Goal: Information Seeking & Learning: Learn about a topic

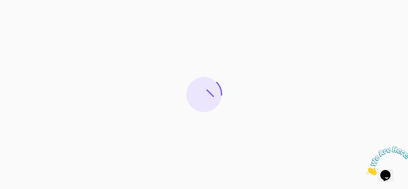
click at [366, 170] on icon "Close" at bounding box center [366, 173] width 0 height 6
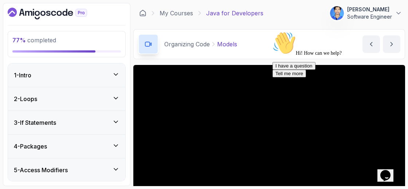
click at [273, 31] on icon "Chat attention grabber" at bounding box center [273, 31] width 0 height 0
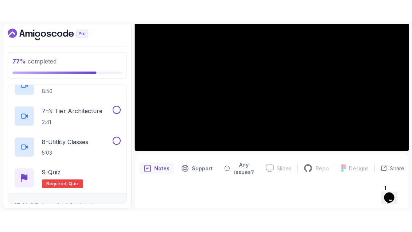
scroll to position [556, 0]
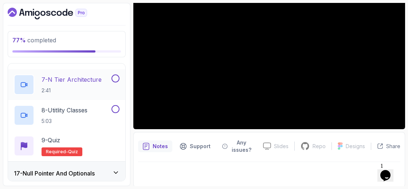
click at [96, 87] on p "2:41" at bounding box center [72, 90] width 60 height 7
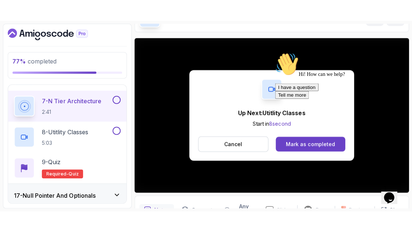
scroll to position [89, 0]
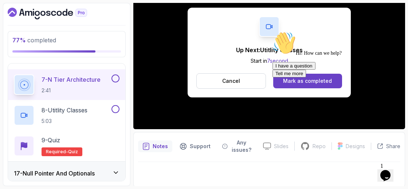
click at [311, 72] on div "Hi! How can we help? I have a question Tell me more" at bounding box center [338, 54] width 131 height 46
click at [394, 31] on div at bounding box center [338, 31] width 131 height 0
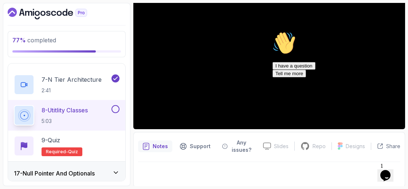
click at [273, 31] on icon "Chat attention grabber" at bounding box center [273, 31] width 0 height 0
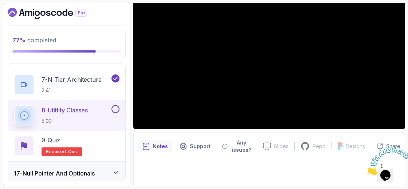
click at [366, 170] on icon "Close" at bounding box center [366, 173] width 0 height 6
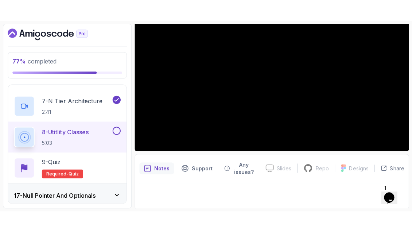
scroll to position [48, 0]
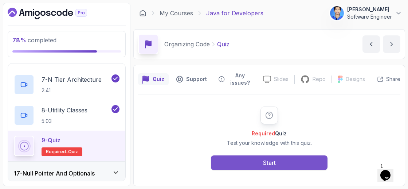
click at [312, 161] on button "Start" at bounding box center [269, 162] width 117 height 15
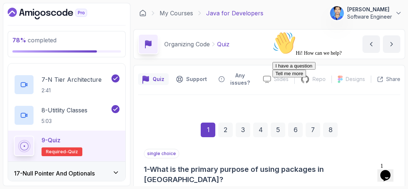
click at [273, 31] on icon "Chat attention grabber" at bounding box center [273, 31] width 0 height 0
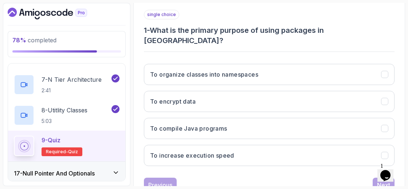
scroll to position [140, 0]
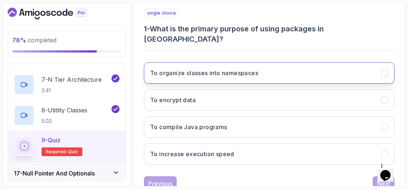
click at [275, 69] on button "To organize classes into namespaces" at bounding box center [269, 72] width 251 height 21
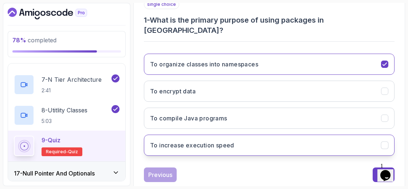
scroll to position [153, 0]
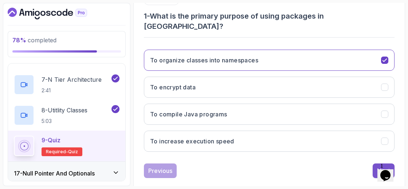
click at [379, 166] on div "Next" at bounding box center [383, 170] width 13 height 9
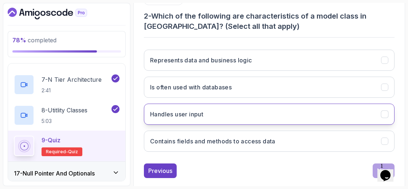
click at [254, 114] on button "Handles user input" at bounding box center [269, 113] width 251 height 21
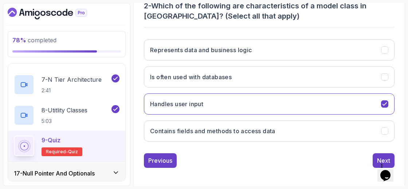
scroll to position [163, 0]
click at [380, 153] on button "Next" at bounding box center [384, 160] width 22 height 15
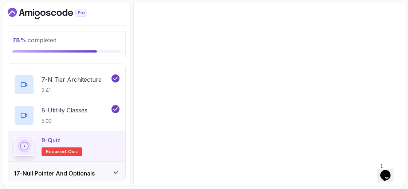
scroll to position [153, 0]
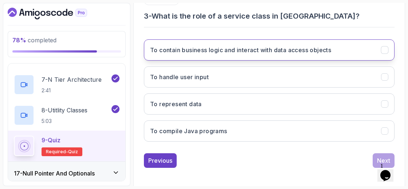
click at [261, 46] on h3 "To contain business logic and interact with data access objects" at bounding box center [240, 50] width 181 height 9
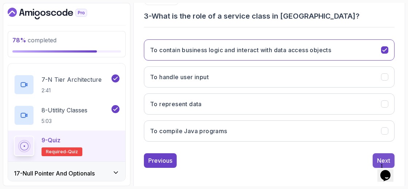
click at [377, 154] on button "Next" at bounding box center [384, 160] width 22 height 15
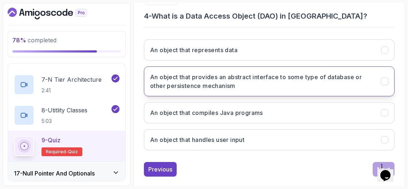
click at [327, 90] on button "An object that provides an abstract interface to some type of database or other…" at bounding box center [269, 81] width 251 height 30
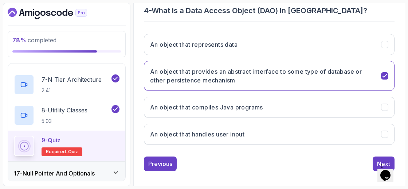
scroll to position [162, 0]
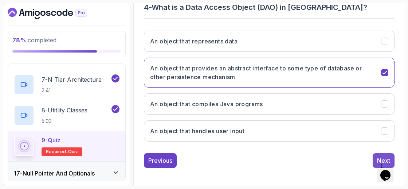
click at [377, 154] on button "Next" at bounding box center [384, 160] width 22 height 15
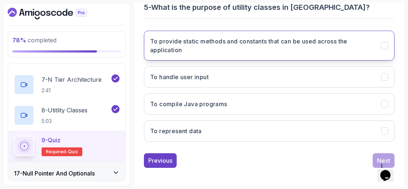
click at [251, 50] on h3 "To provide static methods and constants that can be used across the application" at bounding box center [261, 45] width 222 height 17
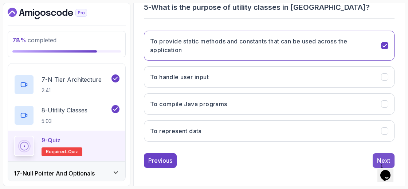
click at [382, 153] on button "Next" at bounding box center [384, 160] width 22 height 15
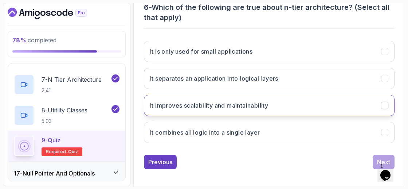
click at [335, 105] on button "It improves scalability and maintainability" at bounding box center [269, 105] width 251 height 21
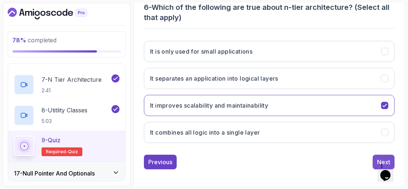
click at [377, 157] on div "Next" at bounding box center [383, 161] width 13 height 9
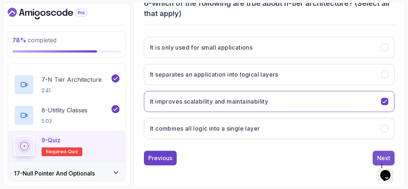
scroll to position [153, 0]
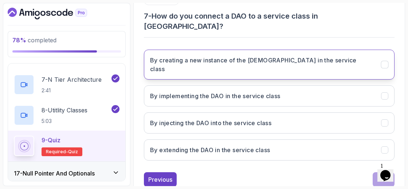
click at [274, 56] on h3 "By creating a new instance of the [DEMOGRAPHIC_DATA] in the service class" at bounding box center [261, 64] width 222 height 17
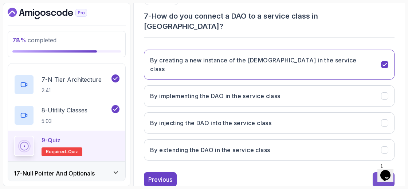
click at [383, 175] on div "Next" at bounding box center [383, 179] width 13 height 9
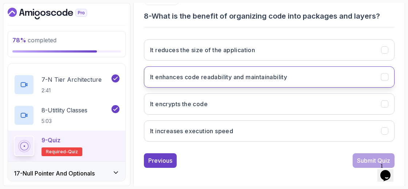
click at [295, 80] on button "It enhances code readability and maintainability" at bounding box center [269, 76] width 251 height 21
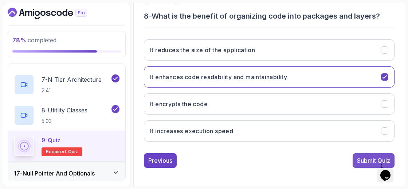
click at [354, 160] on button "Submit Quiz" at bounding box center [374, 160] width 42 height 15
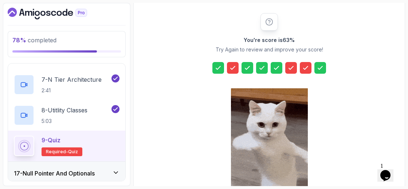
scroll to position [167, 0]
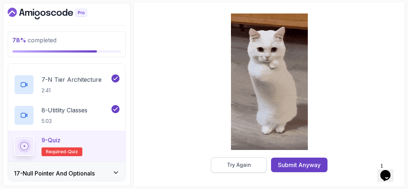
click at [250, 167] on div "Try Again" at bounding box center [239, 164] width 24 height 7
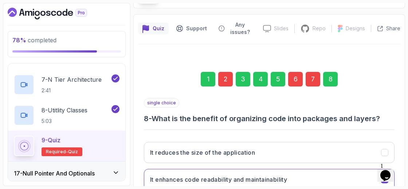
scroll to position [43, 0]
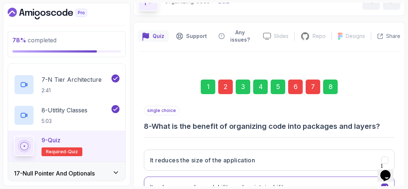
click at [221, 84] on div "2" at bounding box center [225, 86] width 15 height 15
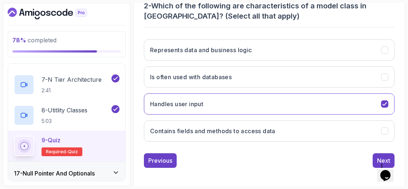
scroll to position [163, 0]
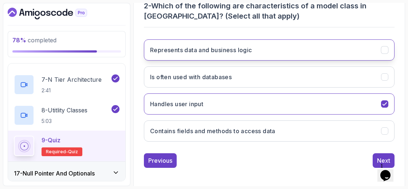
click at [249, 56] on button "Represents data and business logic" at bounding box center [269, 49] width 251 height 21
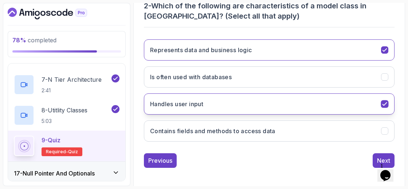
click at [283, 101] on button "Handles user input" at bounding box center [269, 103] width 251 height 21
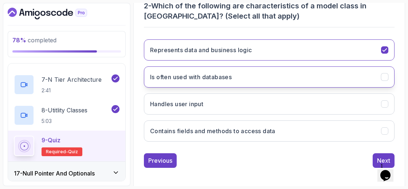
click at [281, 66] on button "Is often used with databases" at bounding box center [269, 76] width 251 height 21
click at [282, 70] on button "Is often used with databases" at bounding box center [269, 76] width 251 height 21
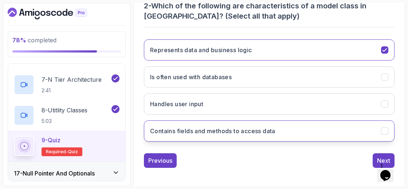
click at [290, 134] on button "Contains fields and methods to access data" at bounding box center [269, 130] width 251 height 21
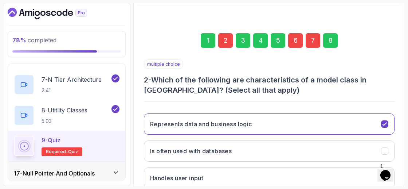
scroll to position [89, 0]
click at [290, 44] on div "6" at bounding box center [295, 41] width 15 height 15
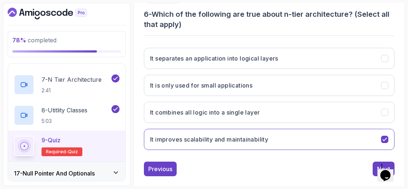
scroll to position [163, 0]
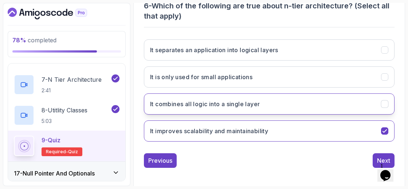
click at [273, 100] on button "It combines all logic into a single layer" at bounding box center [269, 103] width 251 height 21
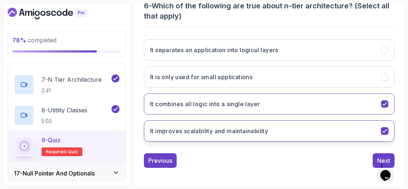
click at [348, 136] on button "It improves scalability and maintainability" at bounding box center [269, 130] width 251 height 21
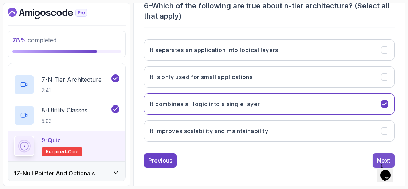
click at [386, 156] on div "Next" at bounding box center [383, 160] width 13 height 9
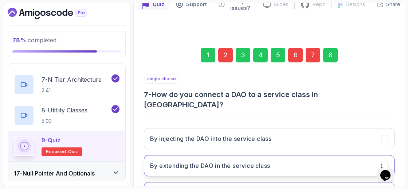
scroll to position [74, 0]
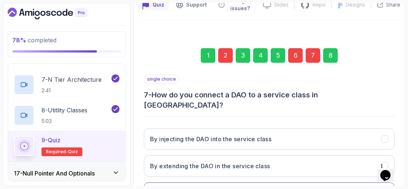
click at [329, 55] on div "8" at bounding box center [330, 55] width 15 height 15
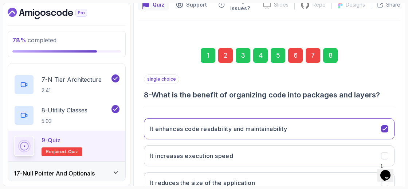
click at [316, 55] on div "7" at bounding box center [313, 55] width 15 height 15
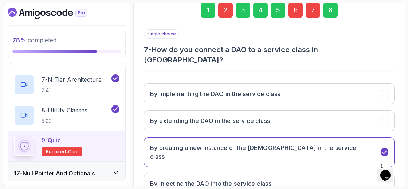
scroll to position [120, 0]
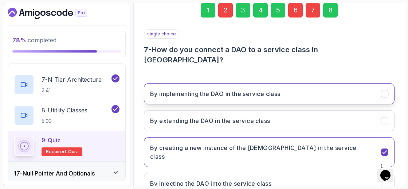
click at [301, 91] on button "By implementing the DAO in the service class" at bounding box center [269, 93] width 251 height 21
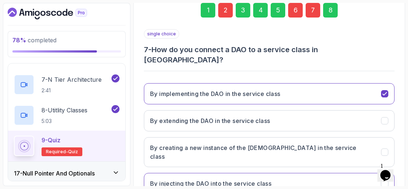
scroll to position [153, 0]
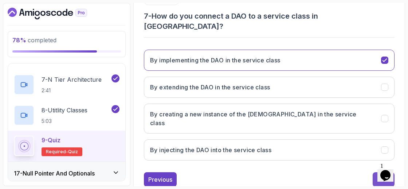
click at [376, 172] on button "Next" at bounding box center [384, 179] width 22 height 15
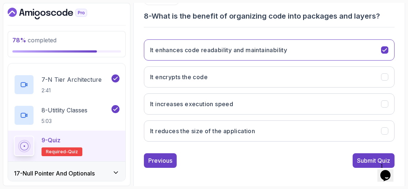
click at [376, 156] on div "Submit Quiz" at bounding box center [373, 160] width 33 height 9
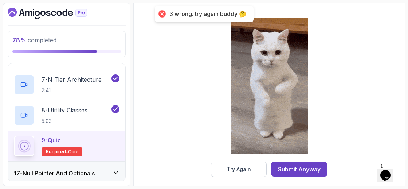
scroll to position [167, 0]
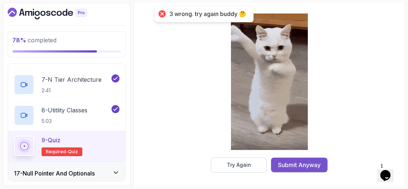
click at [309, 169] on button "Submit Anyway" at bounding box center [299, 164] width 56 height 15
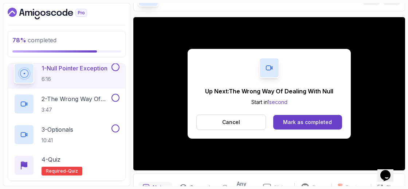
scroll to position [84, 0]
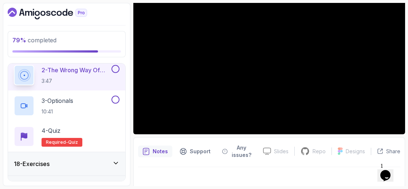
scroll to position [48, 0]
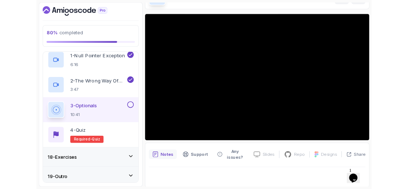
scroll to position [84, 0]
